Goal: Task Accomplishment & Management: Manage account settings

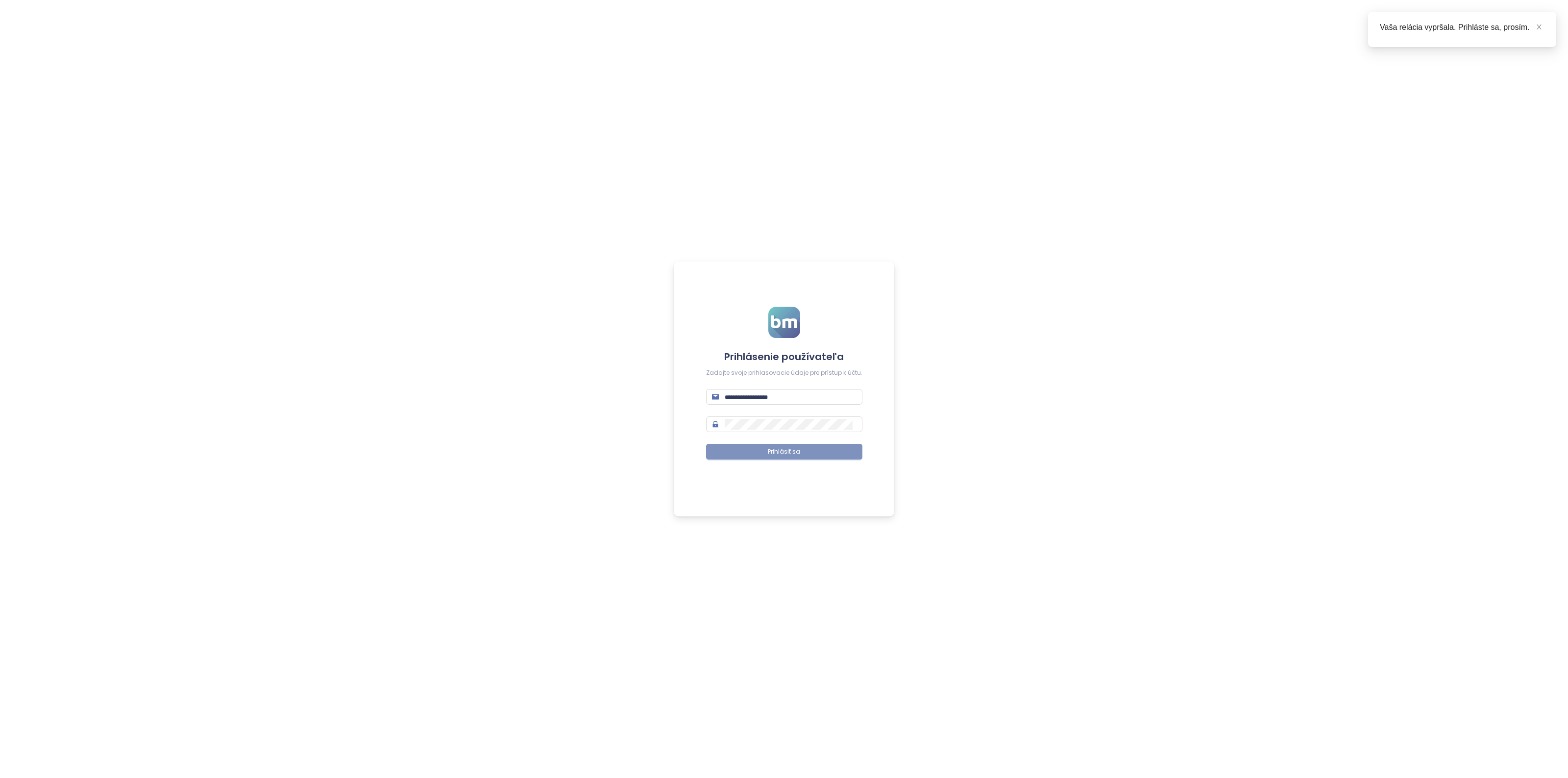
type input "**********"
click at [748, 452] on button "Prihlásiť sa" at bounding box center [784, 452] width 156 height 16
